Goal: Find specific page/section: Find specific page/section

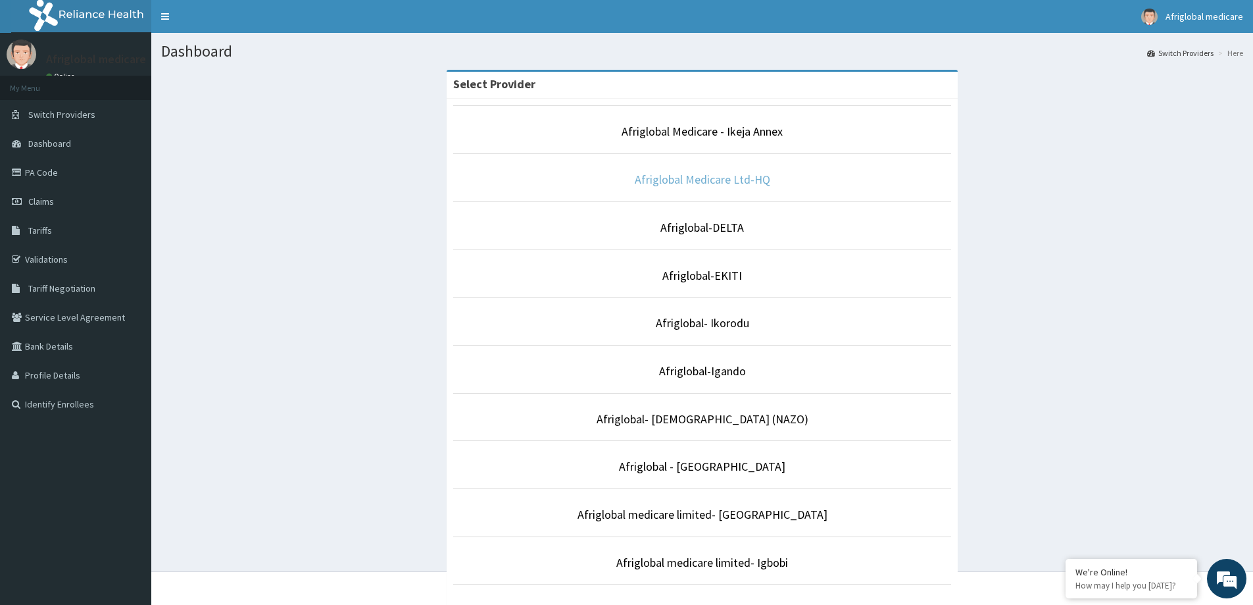
click at [743, 184] on link "Afriglobal Medicare Ltd-HQ" at bounding box center [703, 179] width 136 height 15
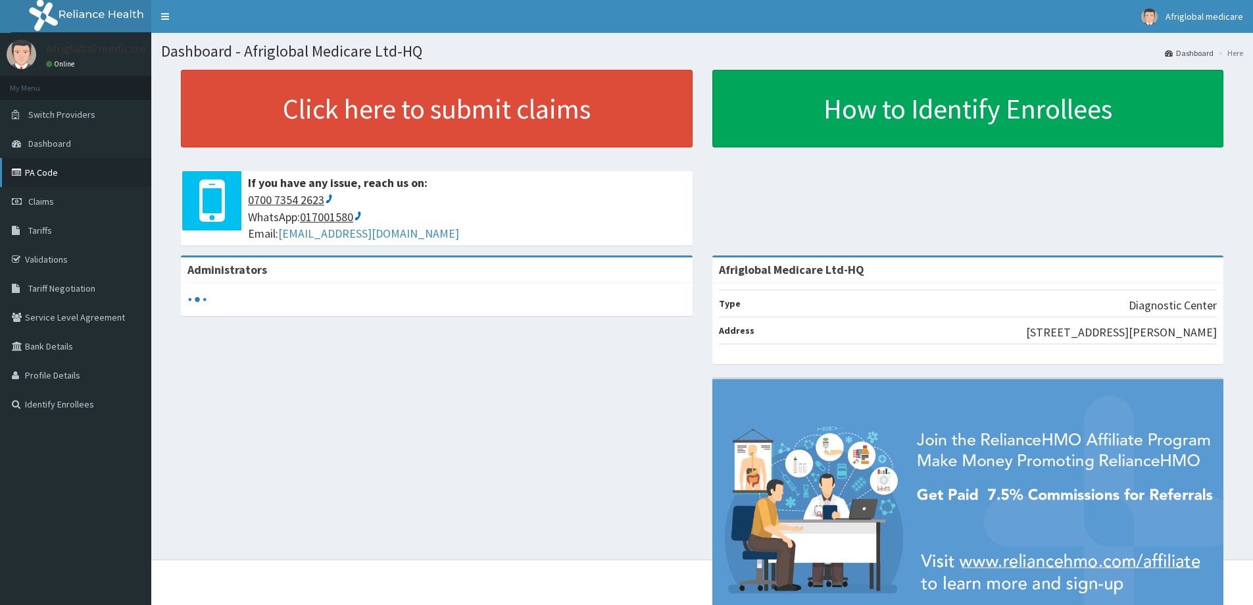
click at [41, 169] on link "PA Code" at bounding box center [75, 172] width 151 height 29
